Goal: Information Seeking & Learning: Learn about a topic

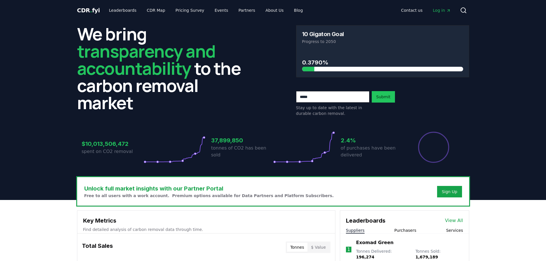
scroll to position [172, 0]
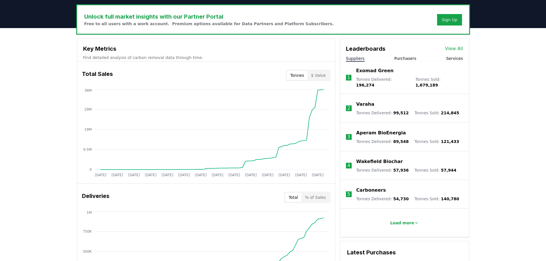
click at [451, 48] on link "View All" at bounding box center [454, 48] width 18 height 7
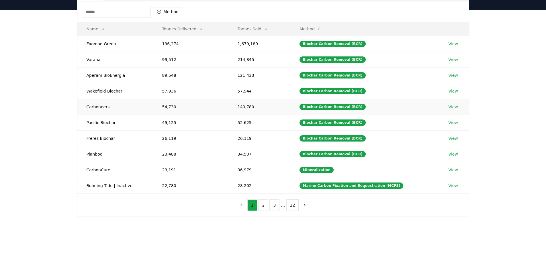
scroll to position [57, 0]
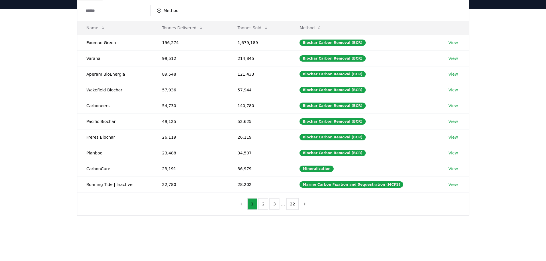
click at [96, 13] on input at bounding box center [116, 10] width 69 height 11
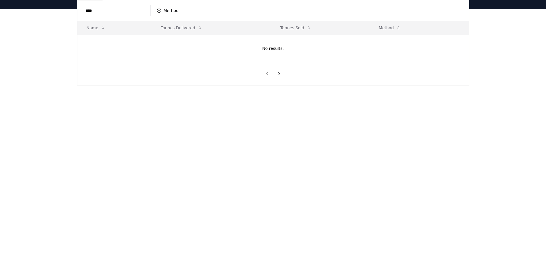
type input "*****"
drag, startPoint x: 118, startPoint y: 9, endPoint x: 50, endPoint y: 13, distance: 67.5
click at [50, 13] on div "Suppliers Purchasers Services ***** Method Name Tonnes Delivered Tonnes Sold Me…" at bounding box center [273, 58] width 546 height 99
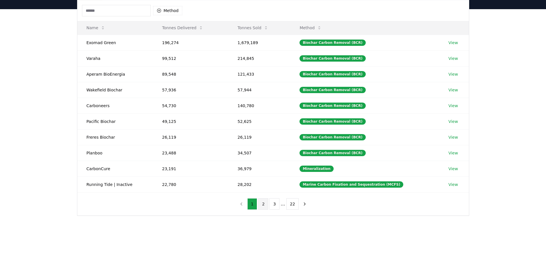
click at [266, 204] on button "2" at bounding box center [263, 203] width 10 height 11
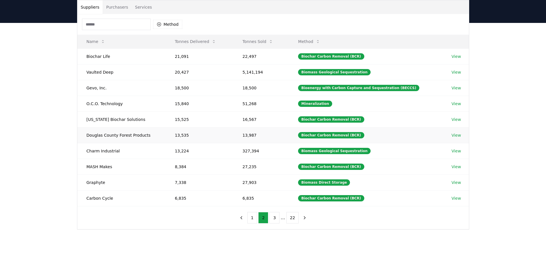
scroll to position [0, 0]
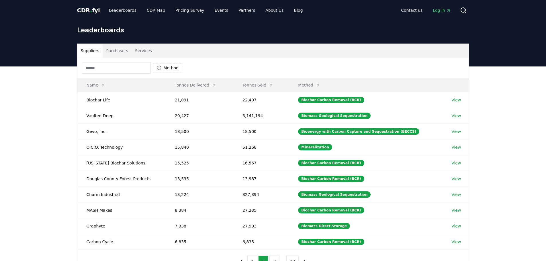
click at [119, 51] on button "Purchasers" at bounding box center [117, 51] width 29 height 14
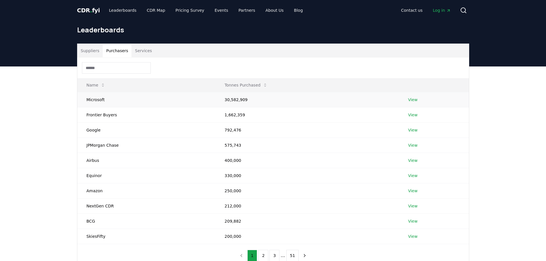
click at [413, 101] on link "View" at bounding box center [412, 100] width 9 height 6
